Goal: Task Accomplishment & Management: Manage account settings

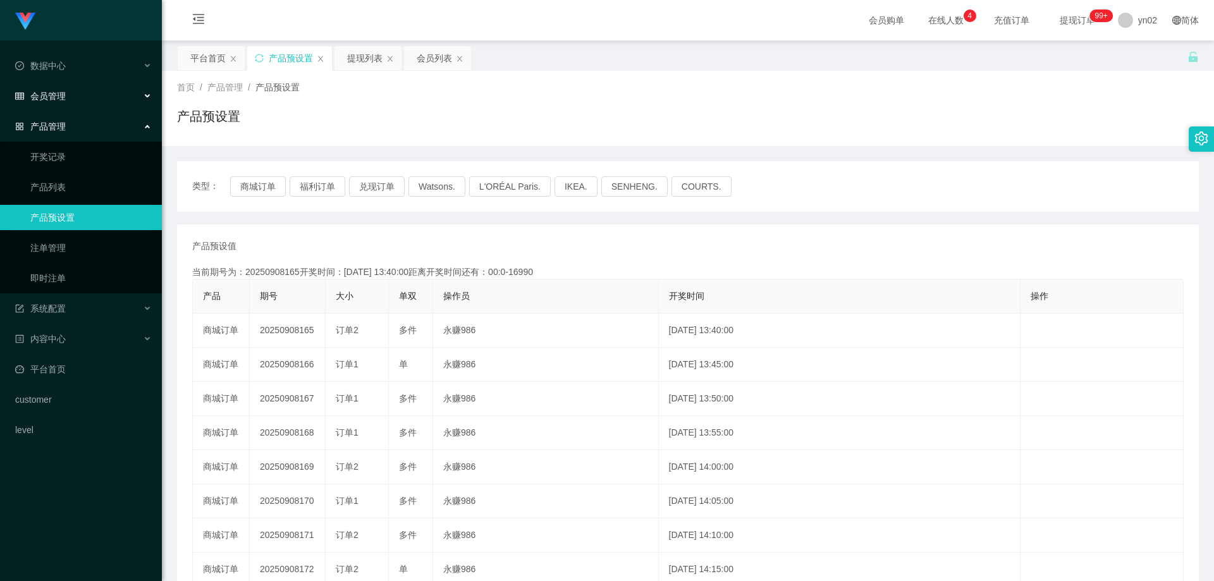
click at [71, 97] on div "会员管理" at bounding box center [81, 95] width 162 height 25
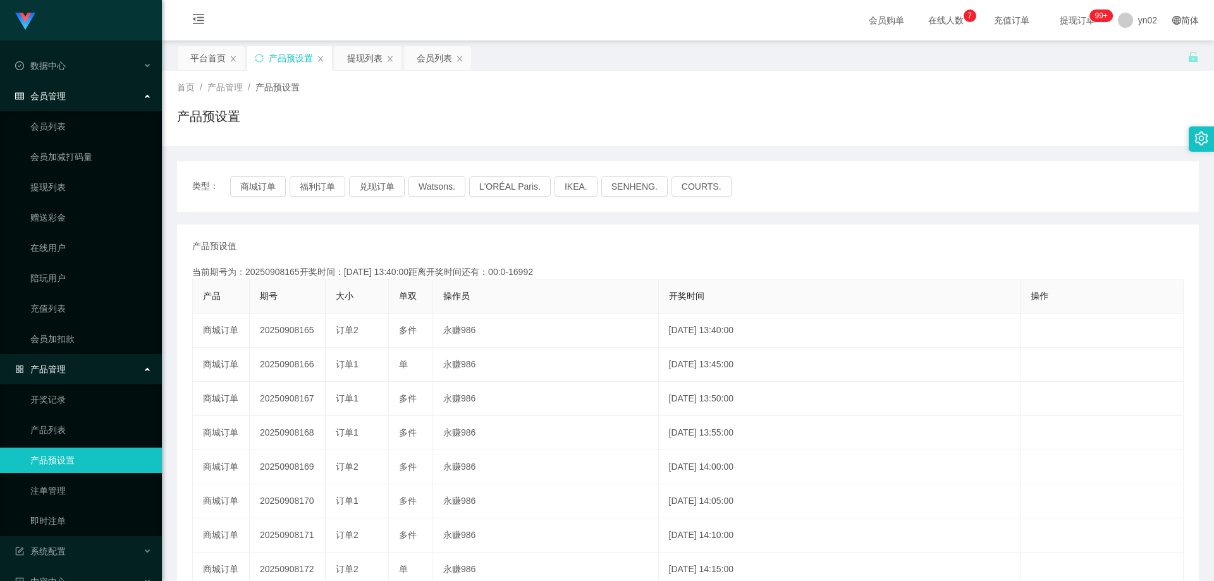
drag, startPoint x: 66, startPoint y: 99, endPoint x: 76, endPoint y: 106, distance: 12.3
click at [66, 98] on div "会员管理" at bounding box center [81, 95] width 162 height 25
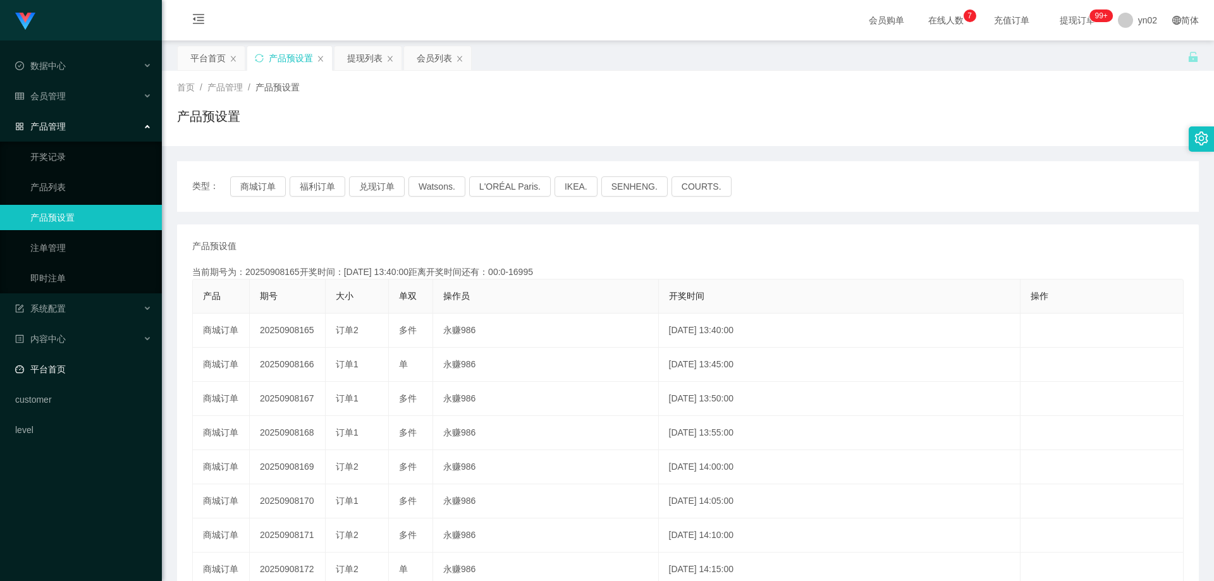
click at [93, 377] on link "平台首页" at bounding box center [83, 369] width 137 height 25
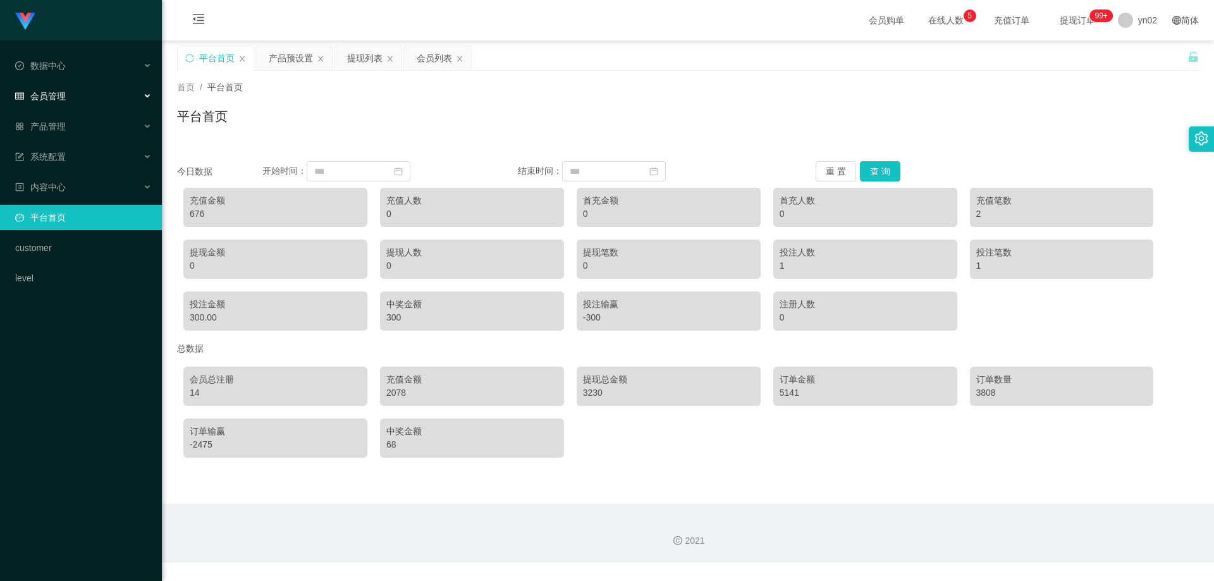
click at [64, 94] on span "会员管理" at bounding box center [40, 96] width 51 height 10
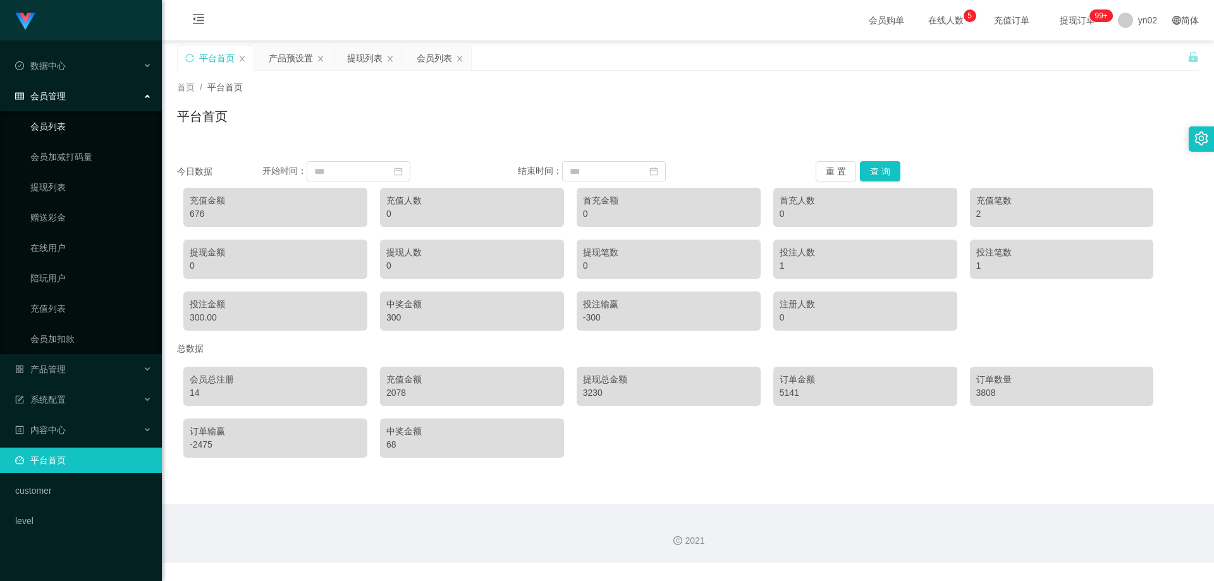
click at [65, 129] on link "会员列表" at bounding box center [90, 126] width 121 height 25
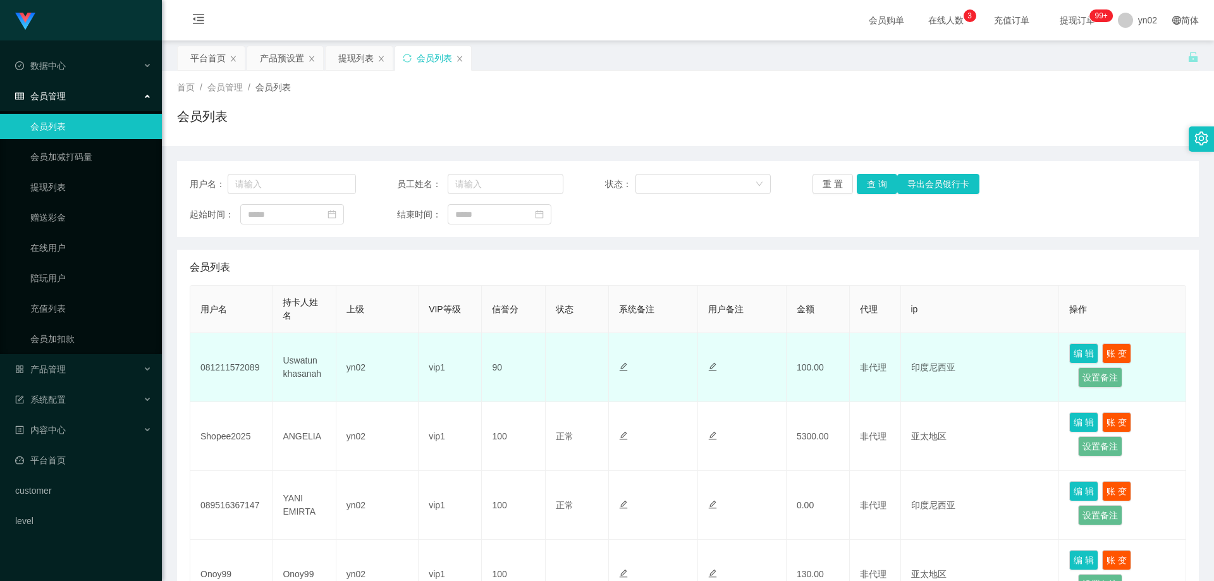
scroll to position [190, 0]
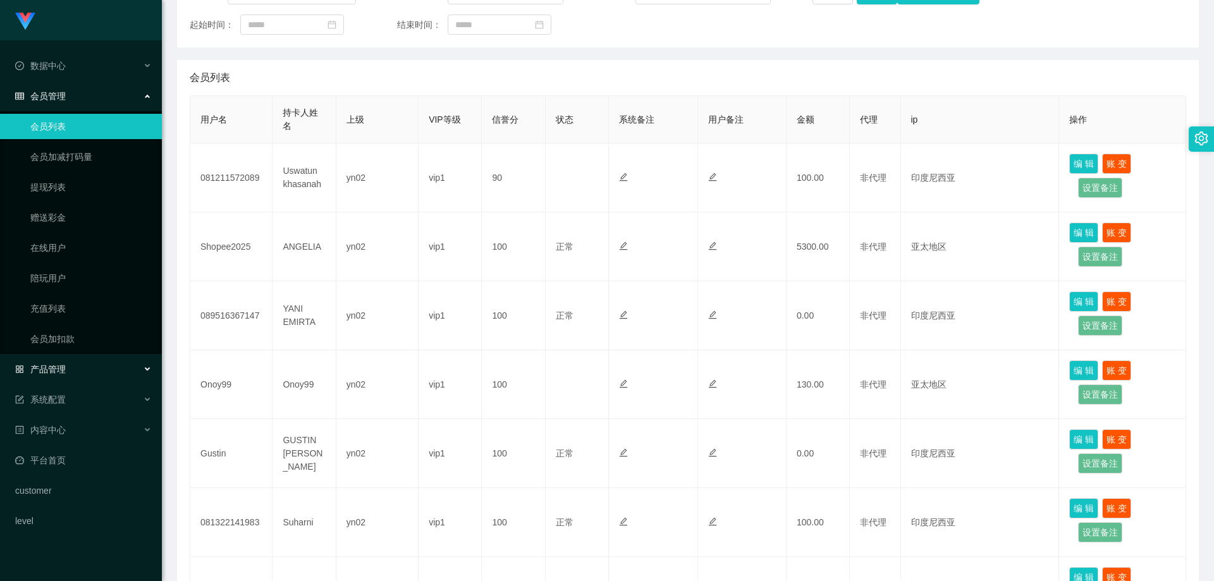
click at [87, 369] on div "产品管理" at bounding box center [81, 369] width 162 height 25
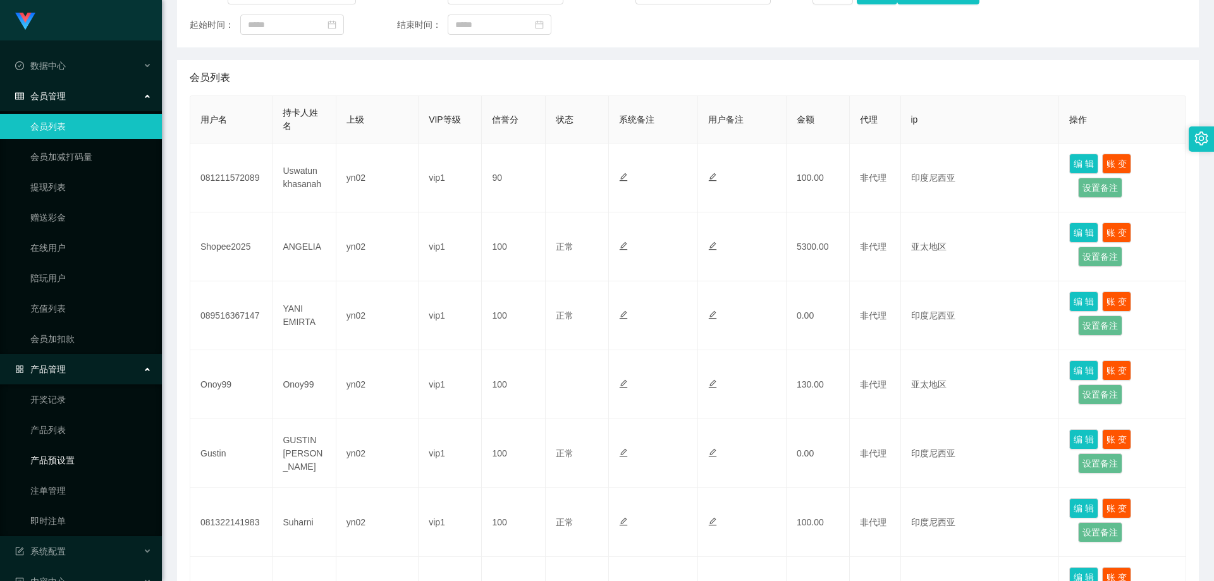
click at [101, 456] on link "产品预设置" at bounding box center [90, 460] width 121 height 25
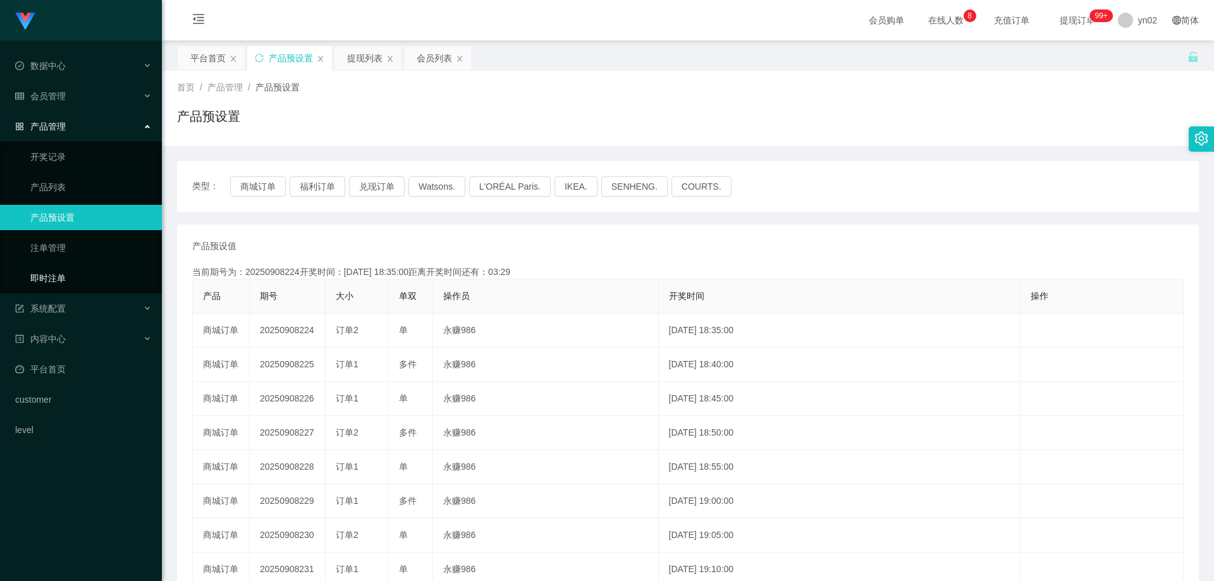
drag, startPoint x: 111, startPoint y: 274, endPoint x: 123, endPoint y: 204, distance: 71.3
click at [110, 274] on link "即时注单" at bounding box center [90, 278] width 121 height 25
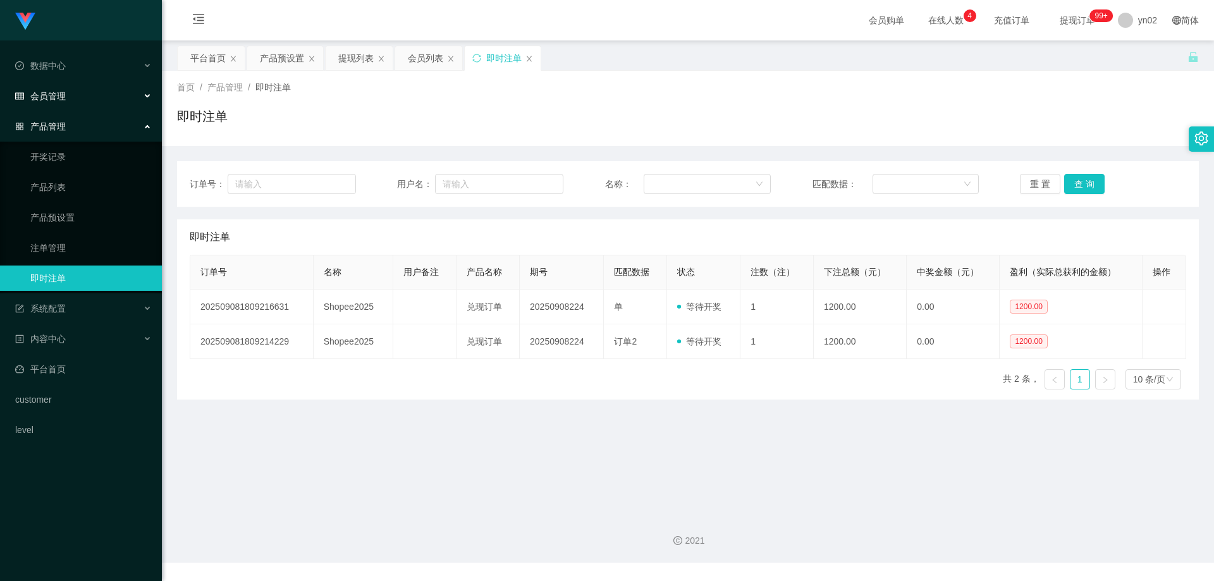
click at [65, 101] on span "会员管理" at bounding box center [40, 96] width 51 height 10
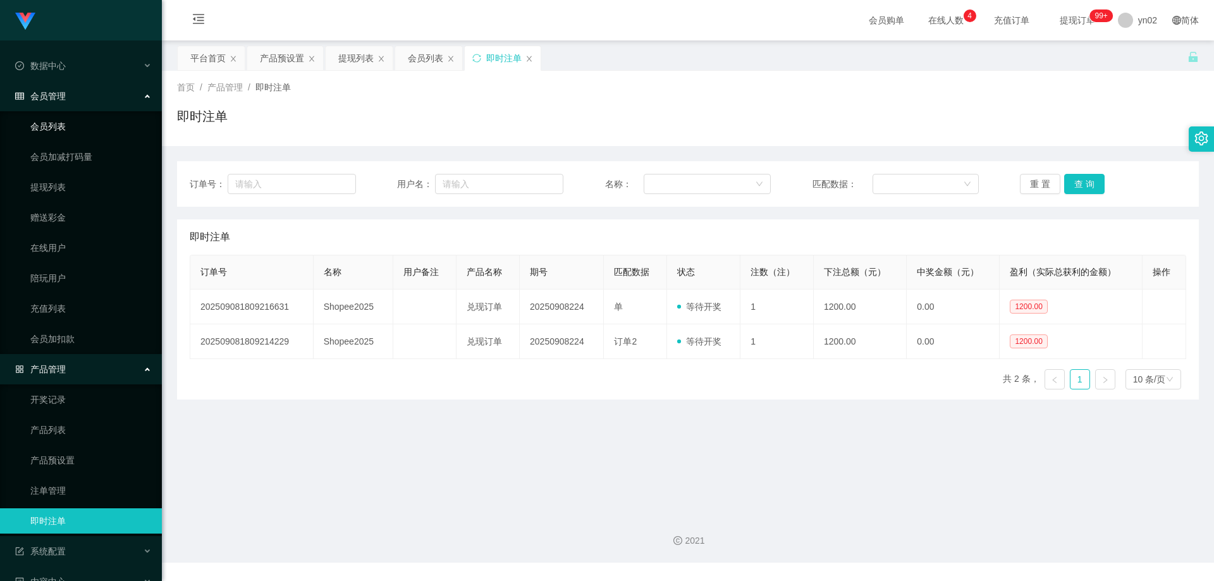
click at [63, 121] on link "会员列表" at bounding box center [90, 126] width 121 height 25
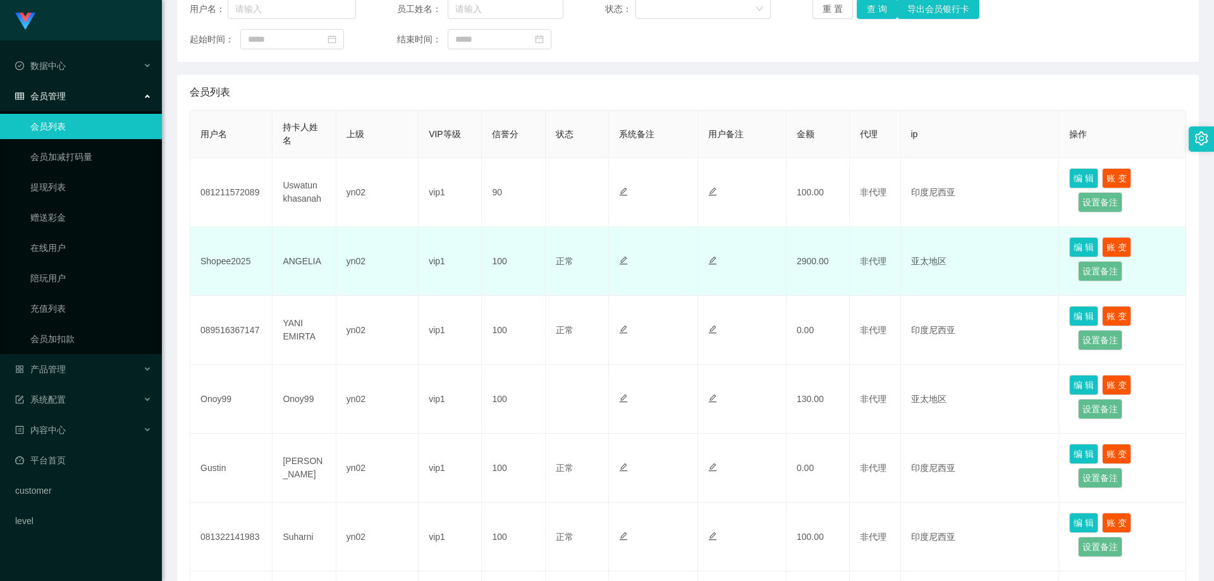
scroll to position [190, 0]
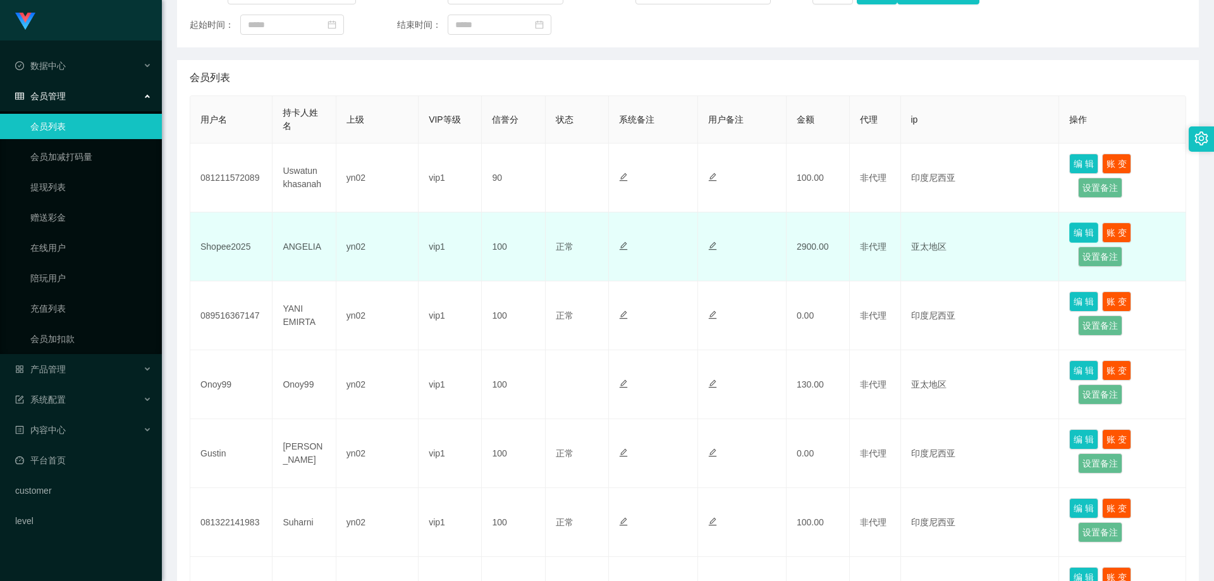
click at [1079, 226] on button "编 辑" at bounding box center [1083, 233] width 29 height 20
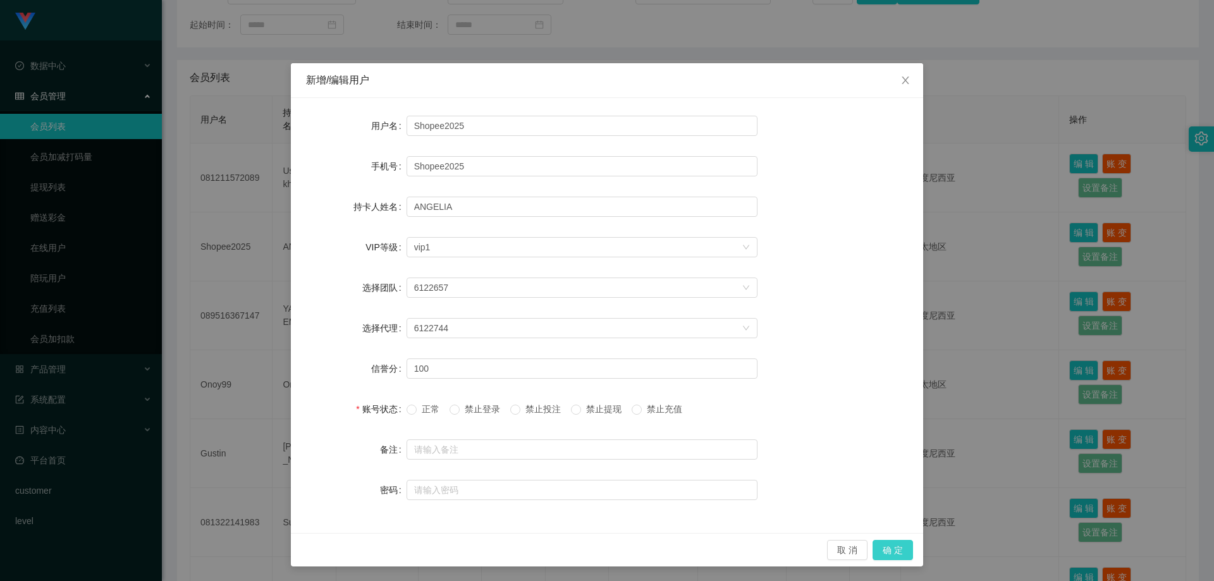
click at [904, 544] on button "确 定" at bounding box center [892, 550] width 40 height 20
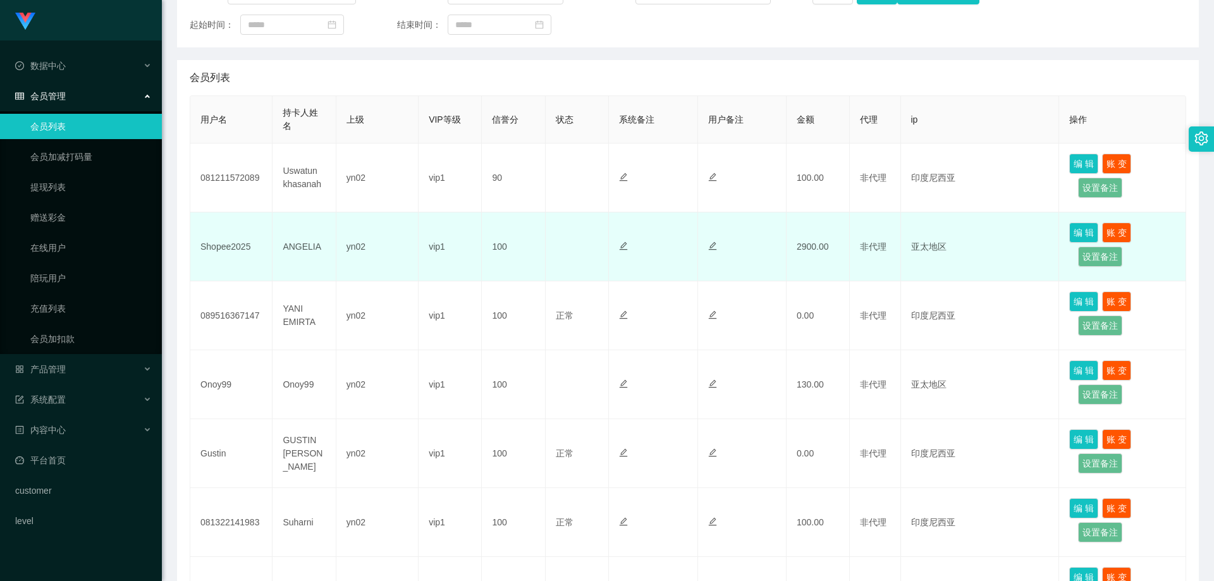
scroll to position [253, 0]
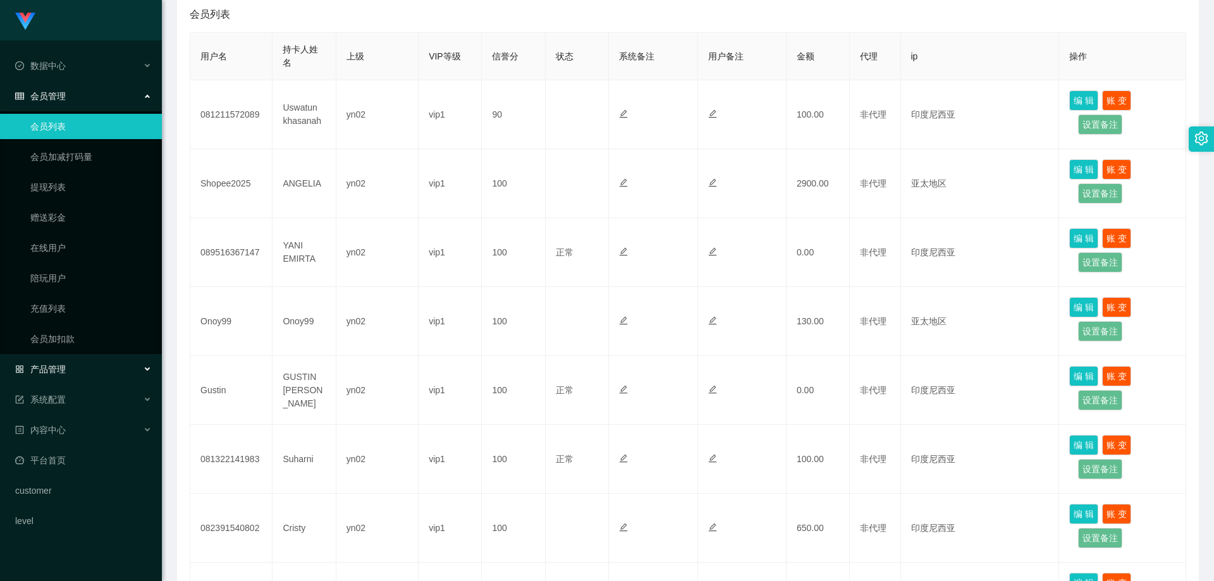
click at [83, 374] on div "产品管理" at bounding box center [81, 369] width 162 height 25
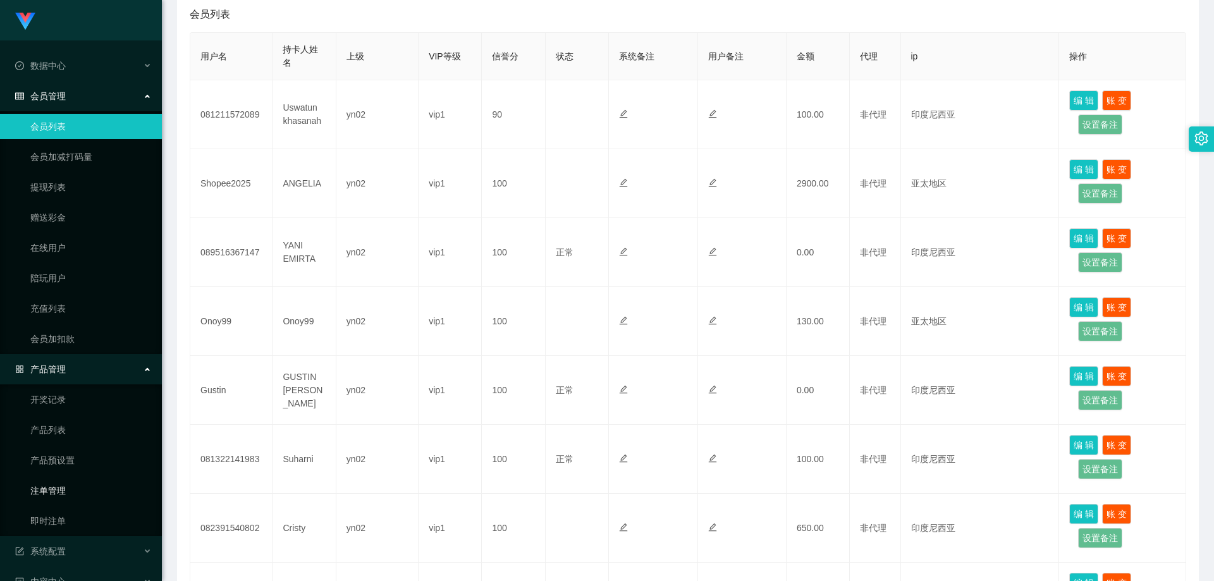
click at [66, 494] on link "注单管理" at bounding box center [90, 490] width 121 height 25
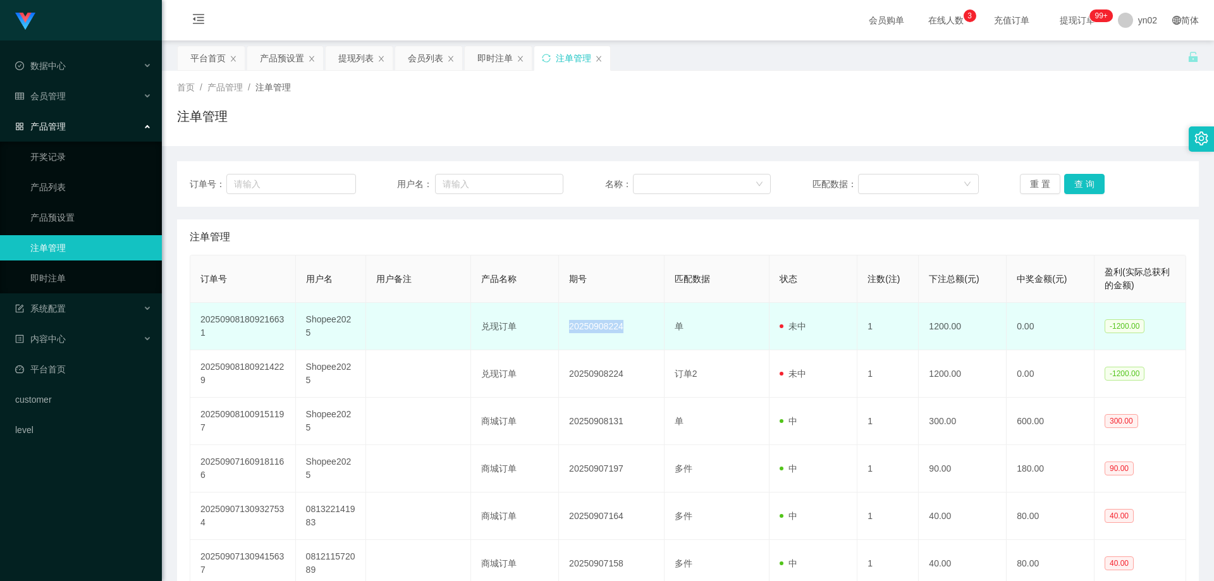
drag, startPoint x: 625, startPoint y: 326, endPoint x: 468, endPoint y: 327, distance: 156.2
click at [568, 327] on td "20250908224" at bounding box center [612, 326] width 106 height 47
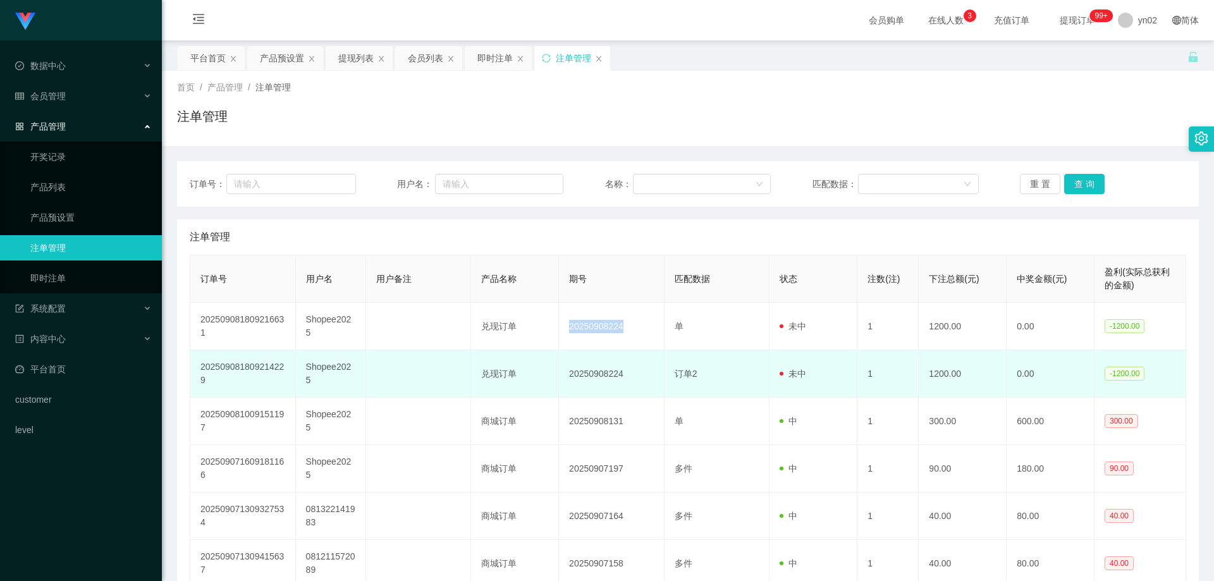
copy td "20250908224"
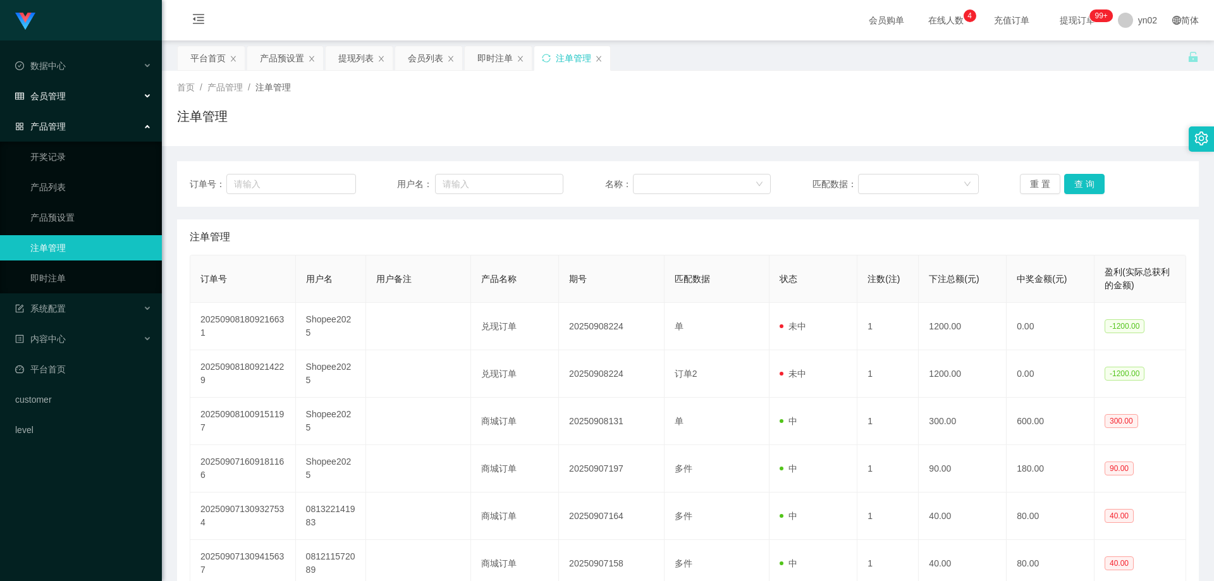
click at [59, 95] on span "会员管理" at bounding box center [40, 96] width 51 height 10
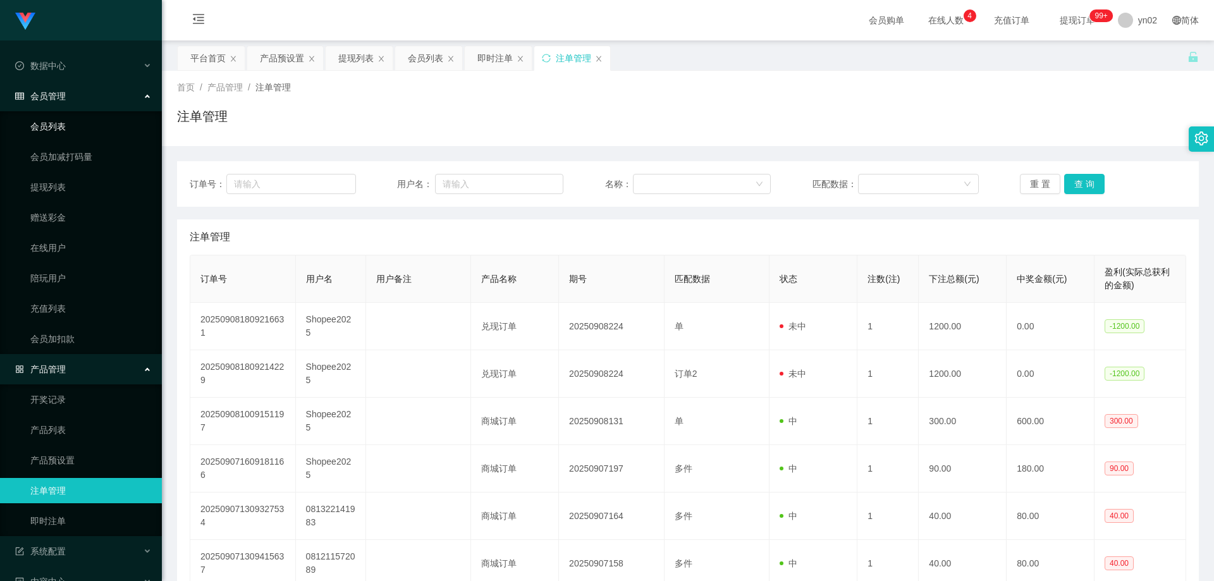
click at [73, 130] on link "会员列表" at bounding box center [90, 126] width 121 height 25
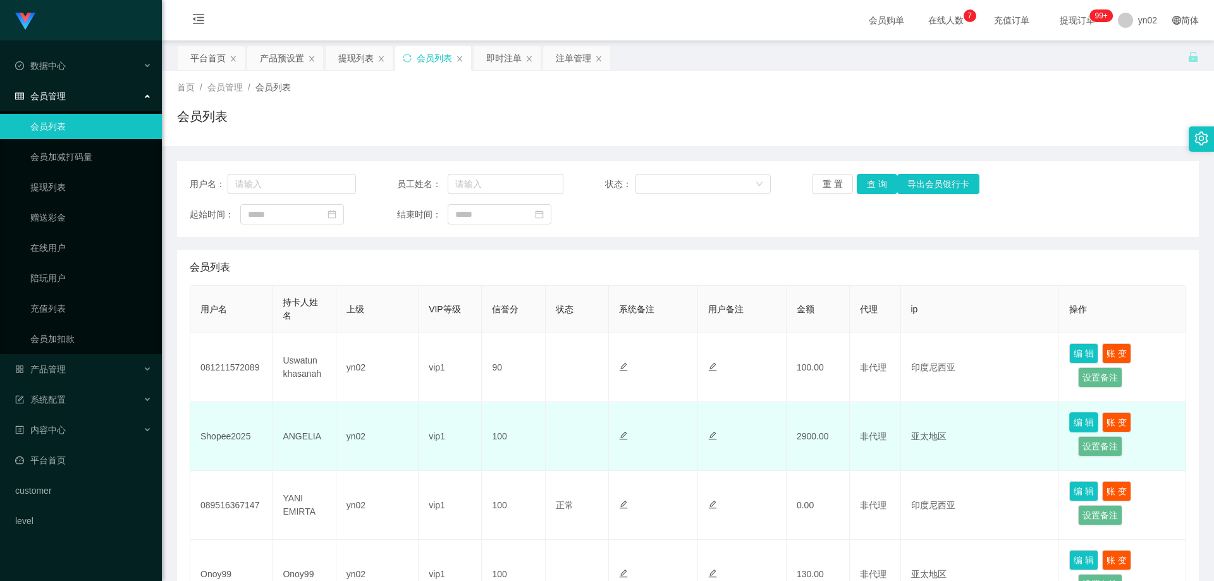
click at [1077, 422] on button "编 辑" at bounding box center [1083, 422] width 29 height 20
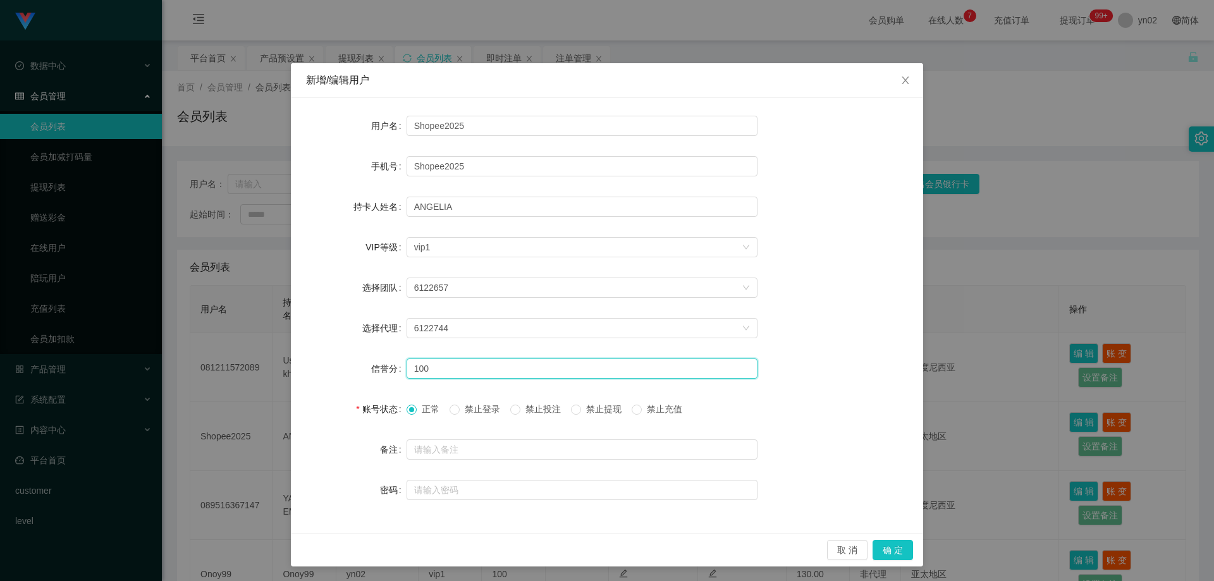
drag, startPoint x: 436, startPoint y: 372, endPoint x: 370, endPoint y: 350, distance: 69.2
click at [374, 353] on form "用户名 Shopee2025 手机号 Shopee2025 持卡人姓名 ANGELIA VIP等级 选择VIP等级 vip1 选择团队 6122657 选择代…" at bounding box center [607, 307] width 602 height 389
type input "90"
click at [887, 546] on button "确 定" at bounding box center [892, 550] width 40 height 20
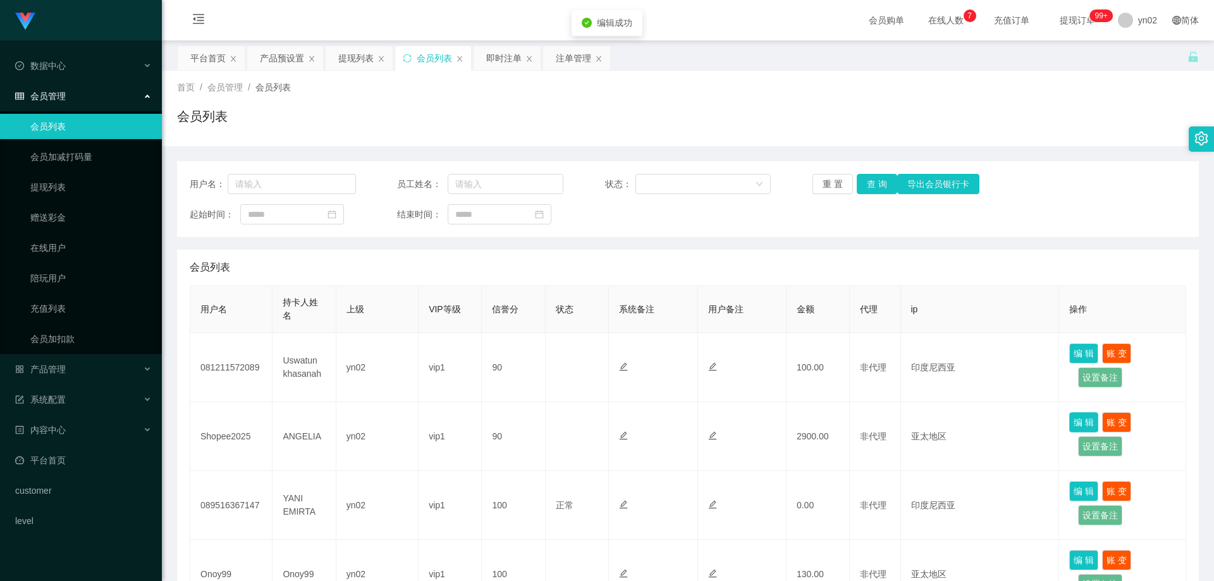
drag, startPoint x: 1073, startPoint y: 424, endPoint x: 1051, endPoint y: 421, distance: 21.6
click at [1074, 424] on button "编 辑" at bounding box center [1083, 422] width 29 height 20
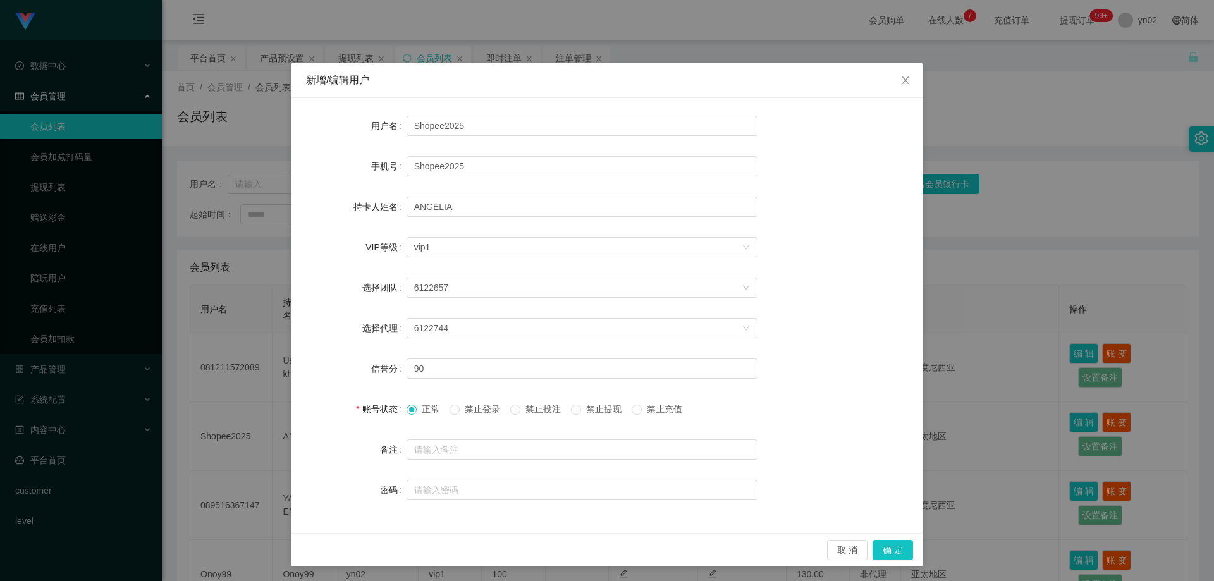
click at [850, 539] on div "取 消 确 定" at bounding box center [607, 550] width 632 height 34
click at [849, 540] on button "取 消" at bounding box center [847, 550] width 40 height 20
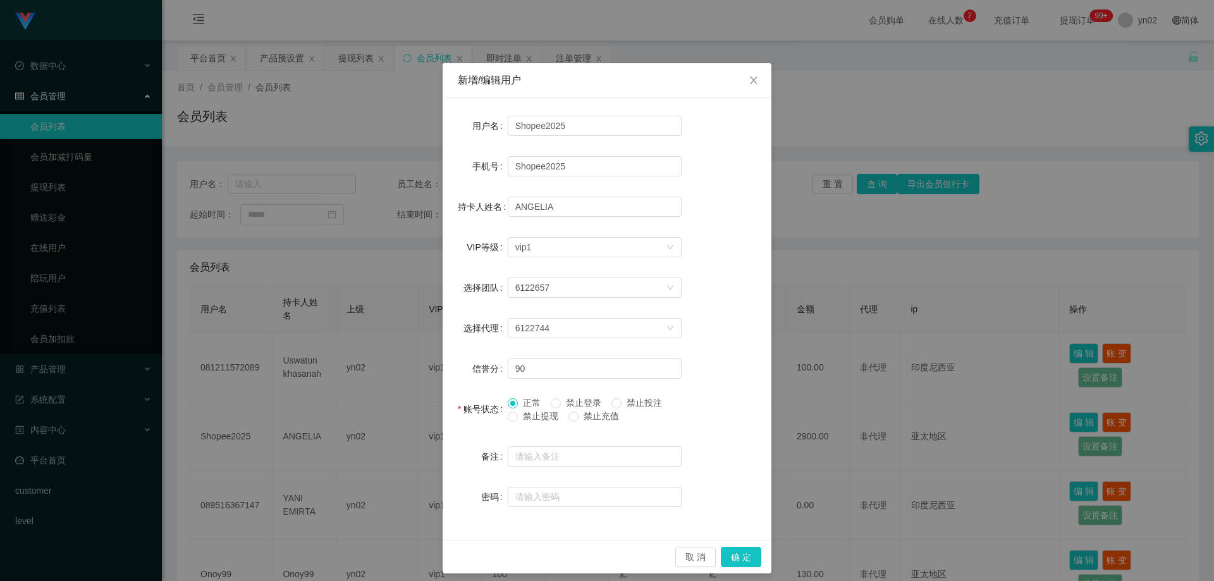
scroll to position [63, 0]
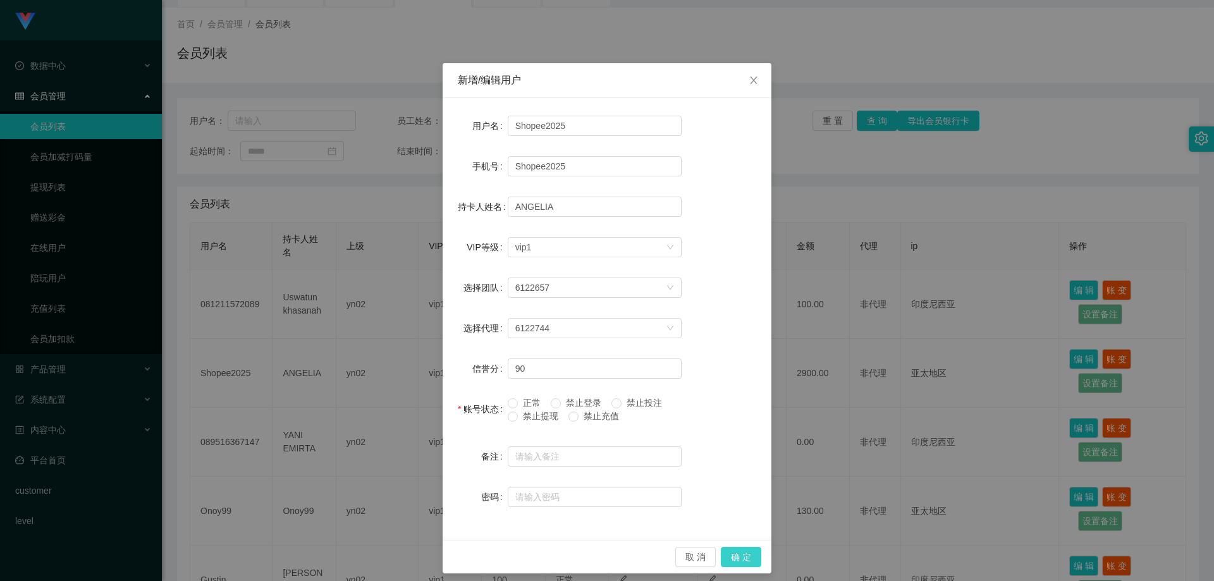
click at [737, 558] on button "确 定" at bounding box center [741, 557] width 40 height 20
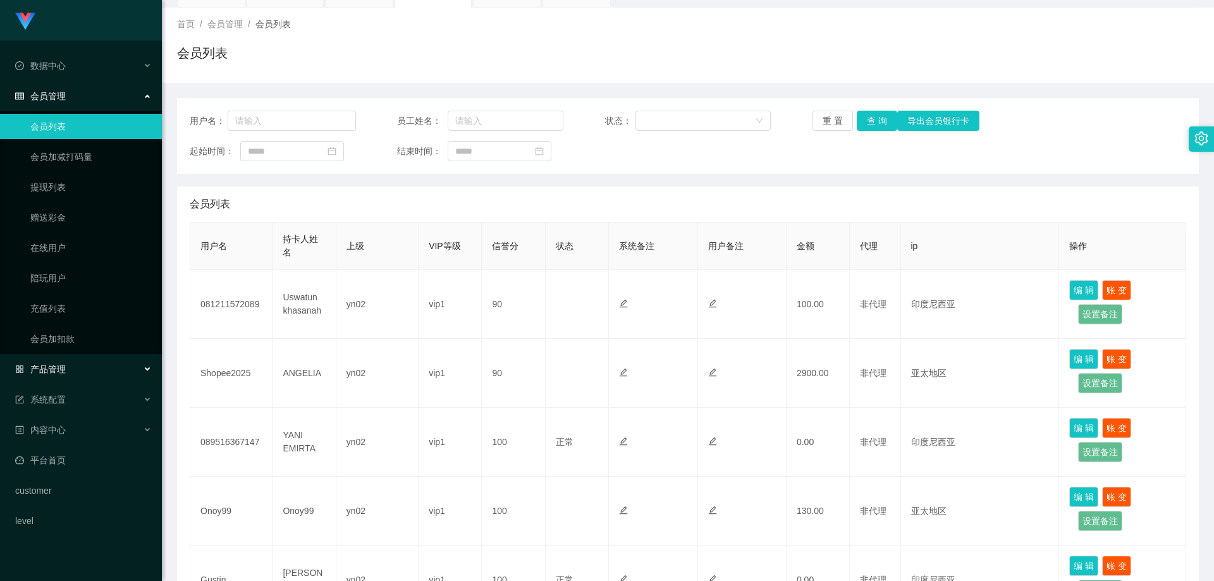
click at [66, 372] on div "产品管理" at bounding box center [81, 369] width 162 height 25
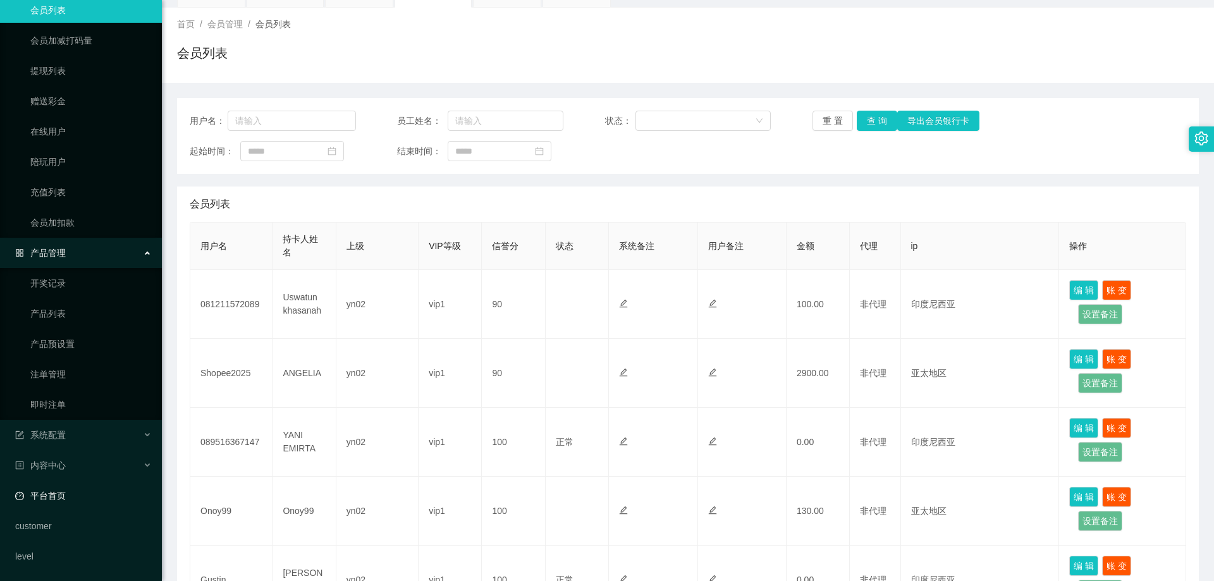
scroll to position [117, 0]
click at [77, 494] on link "平台首页" at bounding box center [83, 494] width 137 height 25
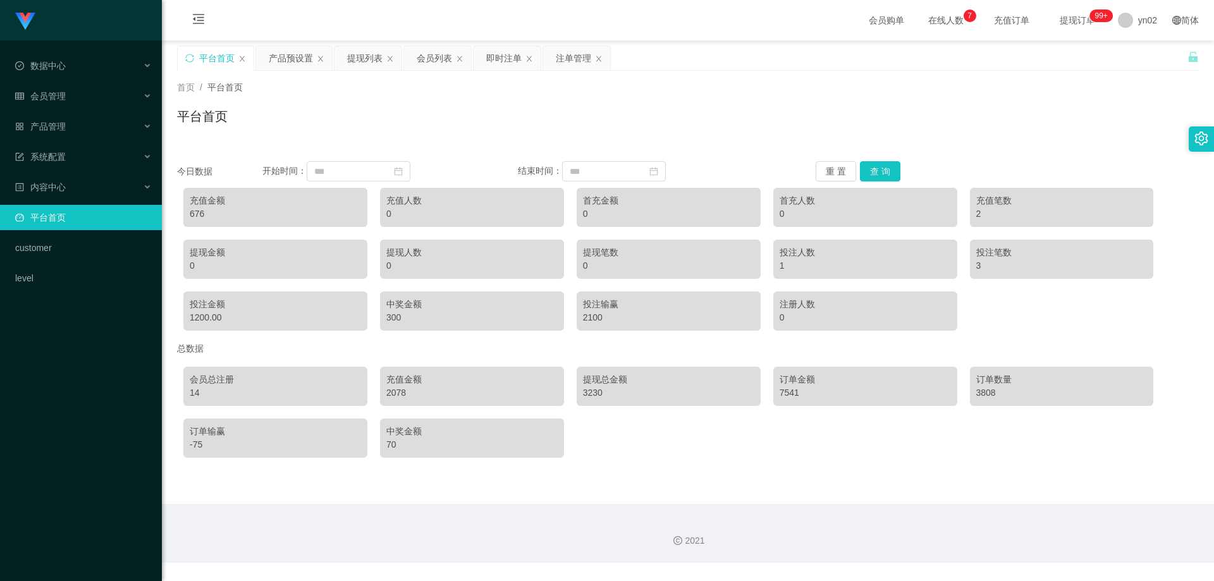
click at [439, 392] on div "2078" at bounding box center [471, 392] width 171 height 13
drag, startPoint x: 415, startPoint y: 391, endPoint x: 427, endPoint y: 399, distance: 14.2
click at [427, 399] on div "2078" at bounding box center [471, 392] width 171 height 13
click at [422, 396] on div "2078" at bounding box center [471, 392] width 171 height 13
drag, startPoint x: 405, startPoint y: 397, endPoint x: 432, endPoint y: 396, distance: 27.2
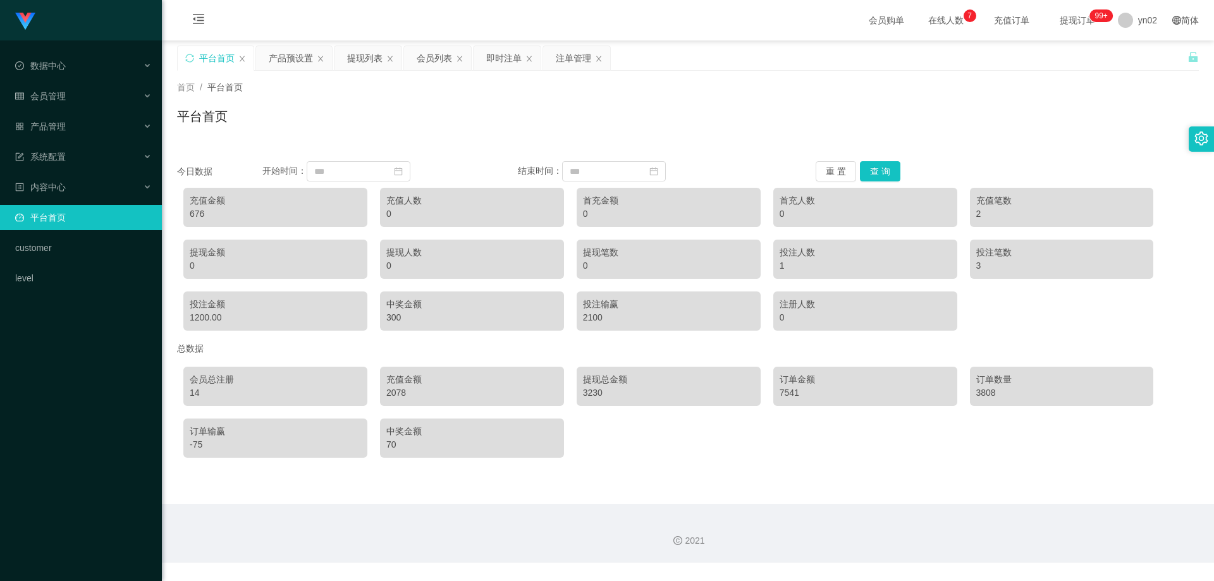
click at [422, 396] on div "2078" at bounding box center [471, 392] width 171 height 13
click at [582, 395] on div "提现总金额 3230" at bounding box center [669, 386] width 184 height 39
drag, startPoint x: 600, startPoint y: 395, endPoint x: 612, endPoint y: 394, distance: 12.1
click at [612, 394] on div "3230" at bounding box center [668, 392] width 171 height 13
click at [614, 395] on div "3230" at bounding box center [668, 392] width 171 height 13
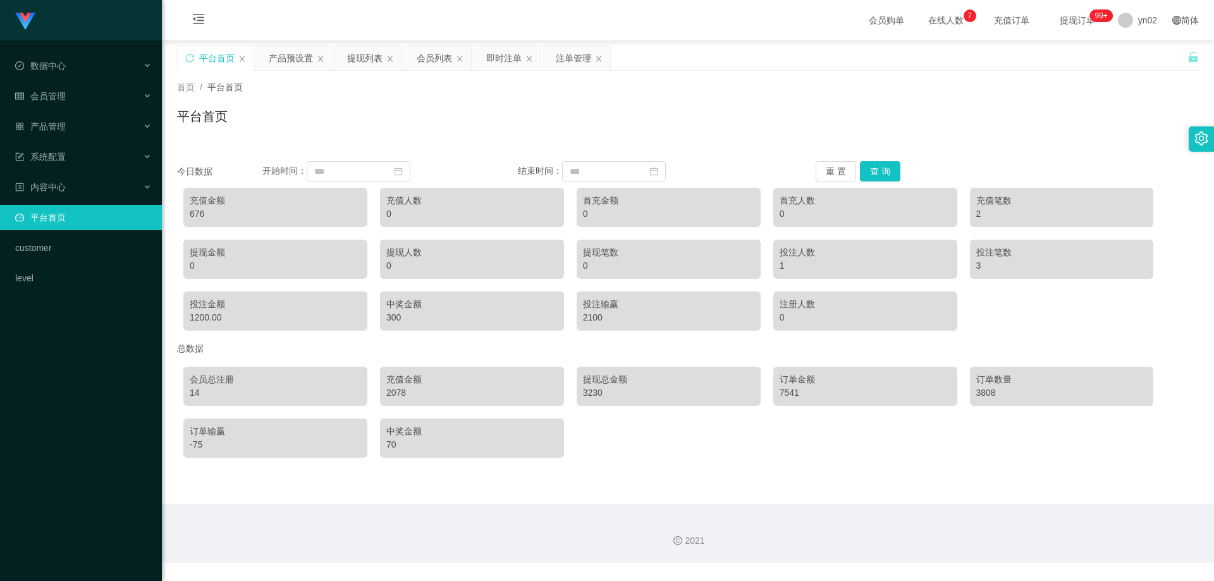
click at [615, 395] on div "3230" at bounding box center [668, 392] width 171 height 13
